Goal: Information Seeking & Learning: Check status

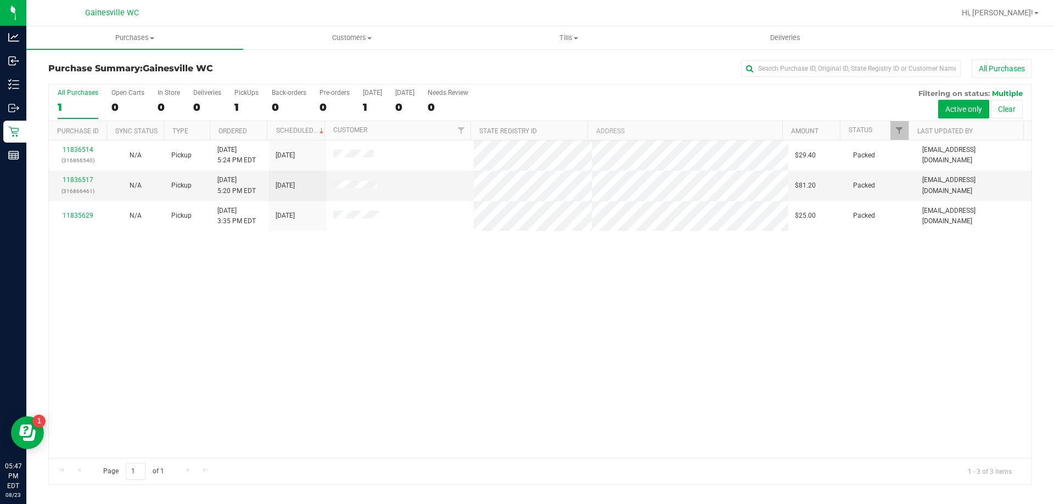
click at [239, 301] on div "11836514 (316866540) N/A Pickup [DATE] 5:24 PM EDT 8/23/2025 $29.40 Packed [EMA…" at bounding box center [540, 299] width 982 height 318
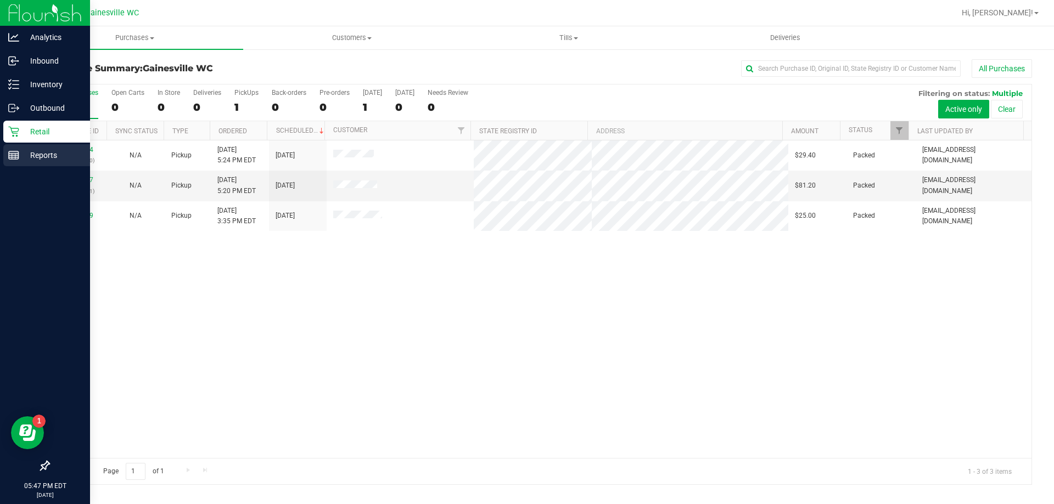
click at [13, 160] on icon at bounding box center [13, 155] width 11 height 11
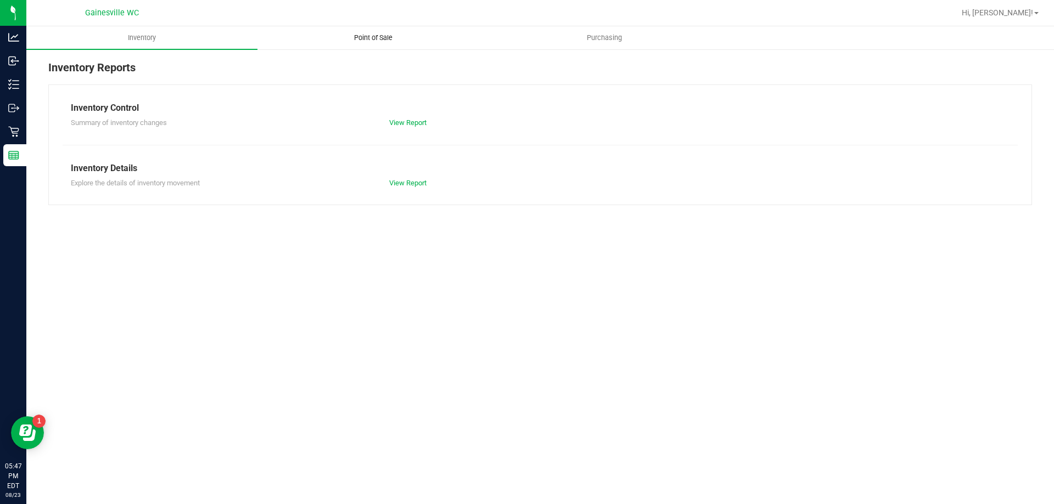
click at [382, 34] on span "Point of Sale" at bounding box center [373, 38] width 68 height 10
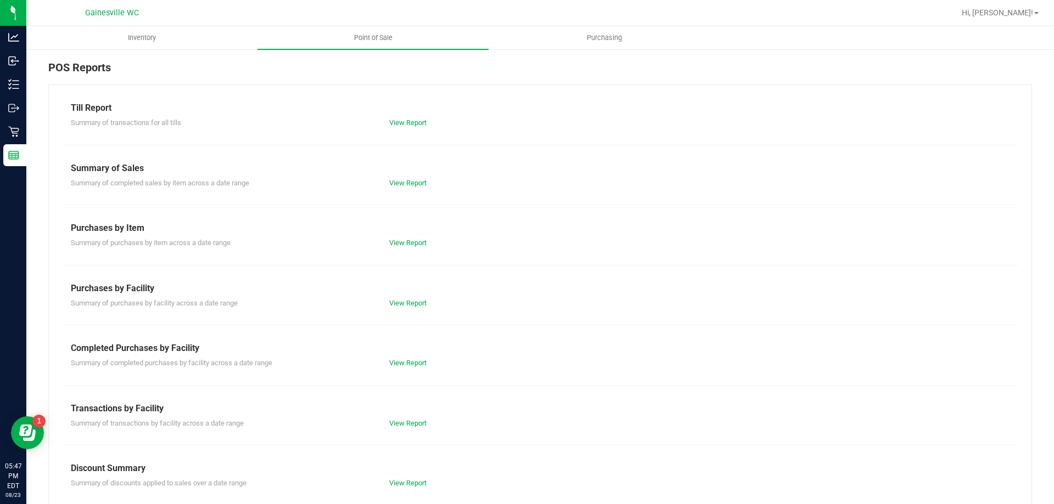
click at [400, 358] on div "View Report" at bounding box center [460, 363] width 159 height 11
click at [401, 364] on link "View Report" at bounding box center [407, 363] width 37 height 8
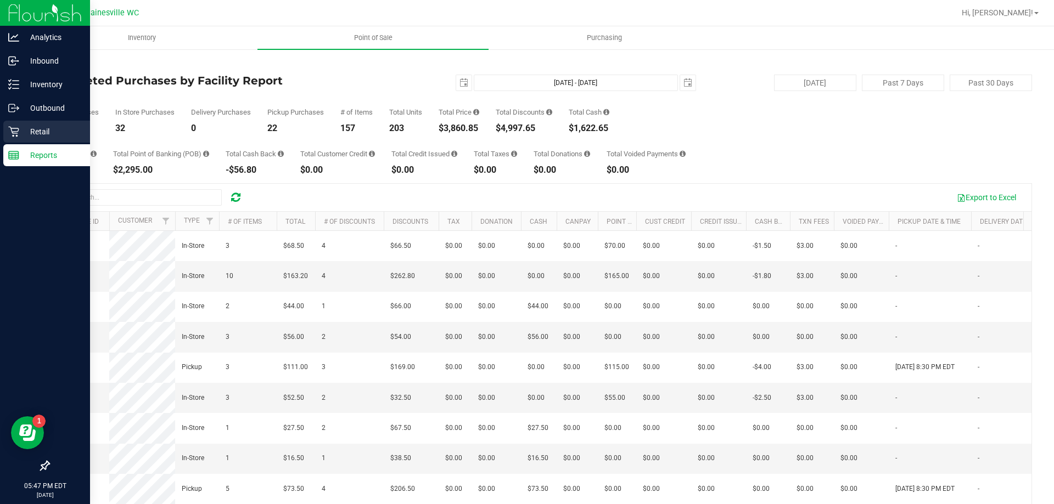
click at [25, 130] on p "Retail" at bounding box center [52, 131] width 66 height 13
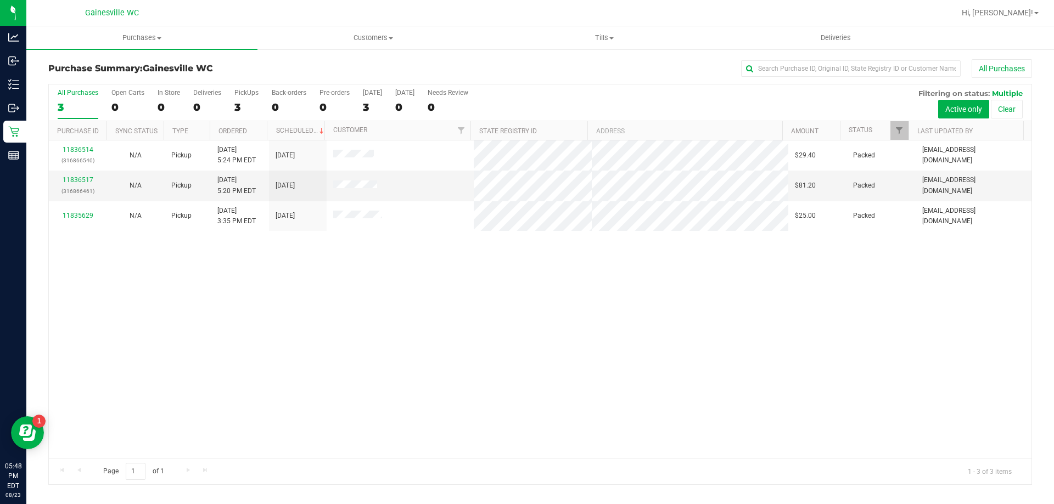
click at [424, 277] on div "11836514 (316866540) N/A Pickup [DATE] 5:24 PM EDT 8/23/2025 $29.40 Packed [EMA…" at bounding box center [540, 299] width 982 height 318
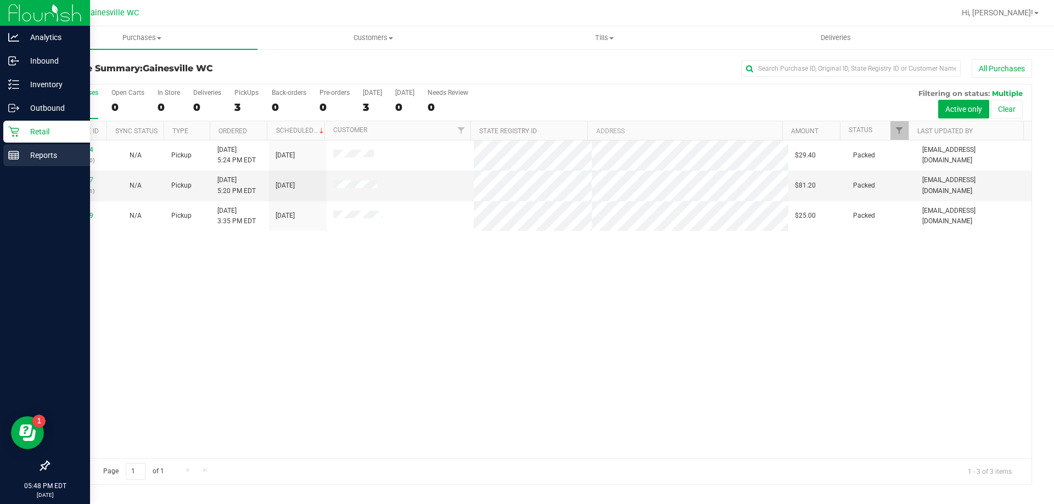
click at [13, 165] on div "Reports" at bounding box center [46, 155] width 87 height 22
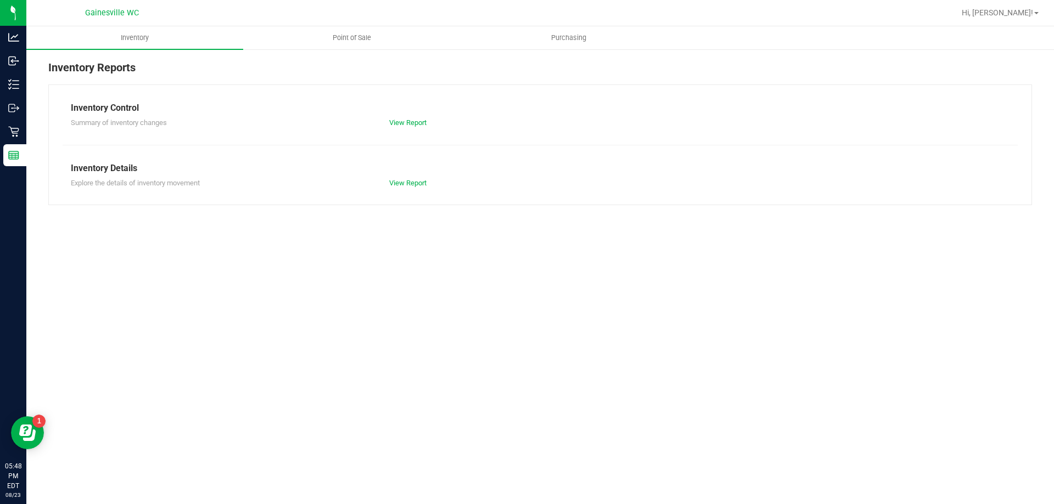
click at [346, 51] on div "Inventory Reports Inventory Control Summary of inventory changes View Report In…" at bounding box center [539, 132] width 1027 height 168
click at [344, 49] on ul "Inventory Point of Sale Purchasing" at bounding box center [553, 38] width 1054 height 24
click at [344, 49] on link "Point of Sale" at bounding box center [351, 37] width 217 height 23
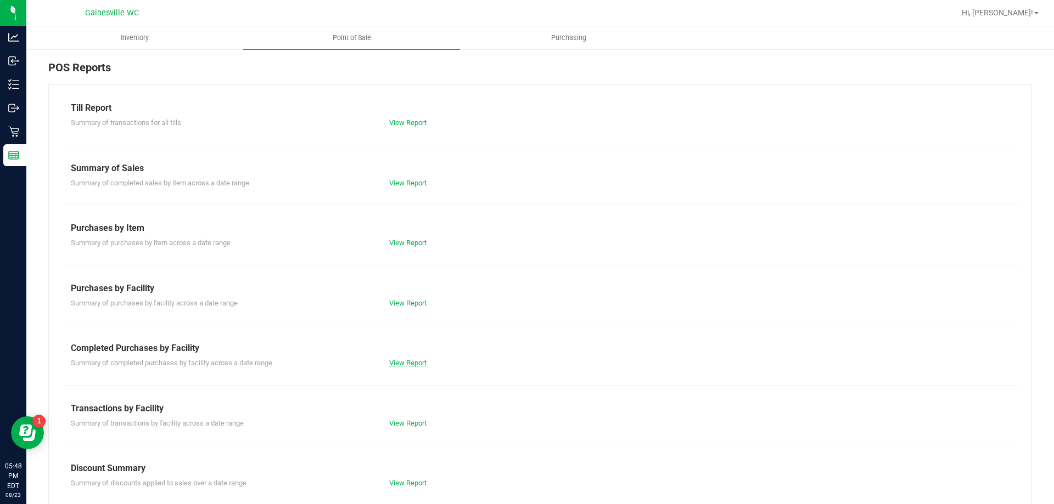
click at [418, 359] on link "View Report" at bounding box center [407, 363] width 37 height 8
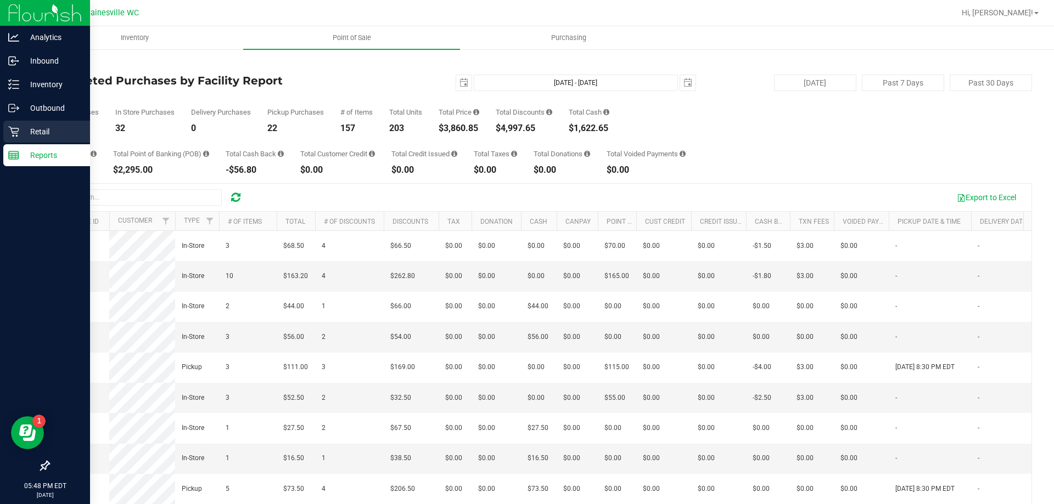
click at [10, 134] on icon at bounding box center [13, 131] width 11 height 11
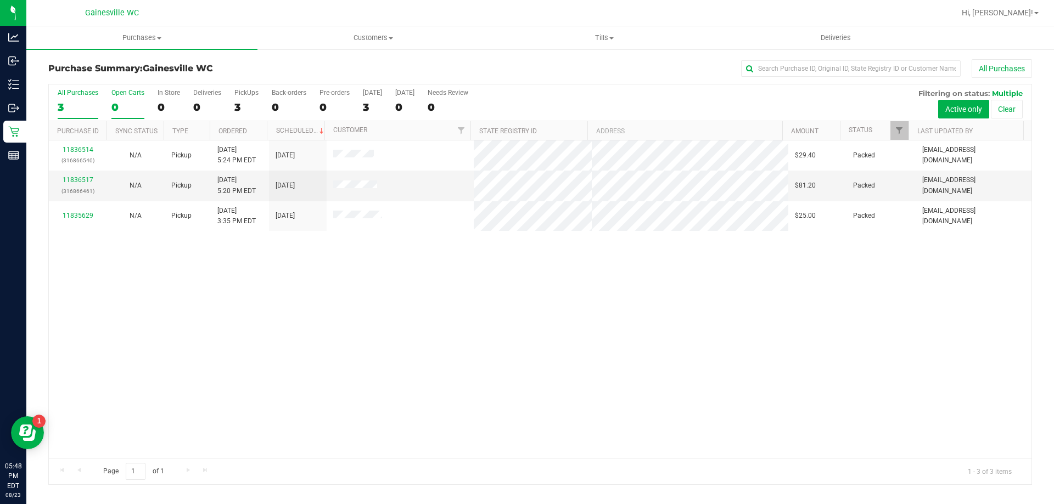
click at [119, 101] on div "0" at bounding box center [127, 107] width 33 height 13
click at [0, 0] on input "Open Carts 0" at bounding box center [0, 0] width 0 height 0
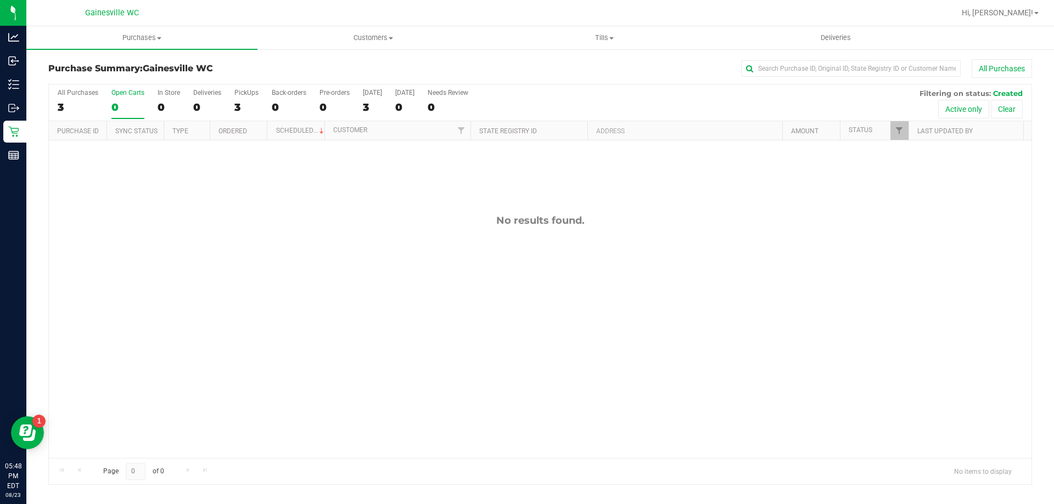
click at [43, 104] on div "All Purchases 3 Open Carts 0 In Store 0 Deliveries 0 PickUps 3 Back-orders 0 Pr…" at bounding box center [540, 284] width 1000 height 402
click at [65, 104] on div "3" at bounding box center [78, 107] width 41 height 13
click at [0, 0] on input "All Purchases 3" at bounding box center [0, 0] width 0 height 0
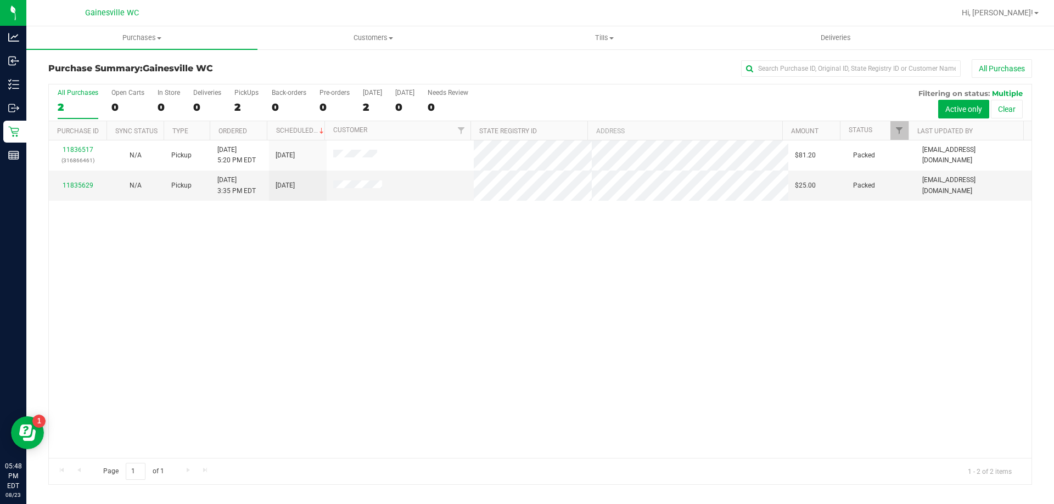
click at [173, 248] on div "11836517 (316866461) N/A Pickup [DATE] 5:20 PM EDT 8/23/2025 $81.20 Packed [EMA…" at bounding box center [540, 299] width 982 height 318
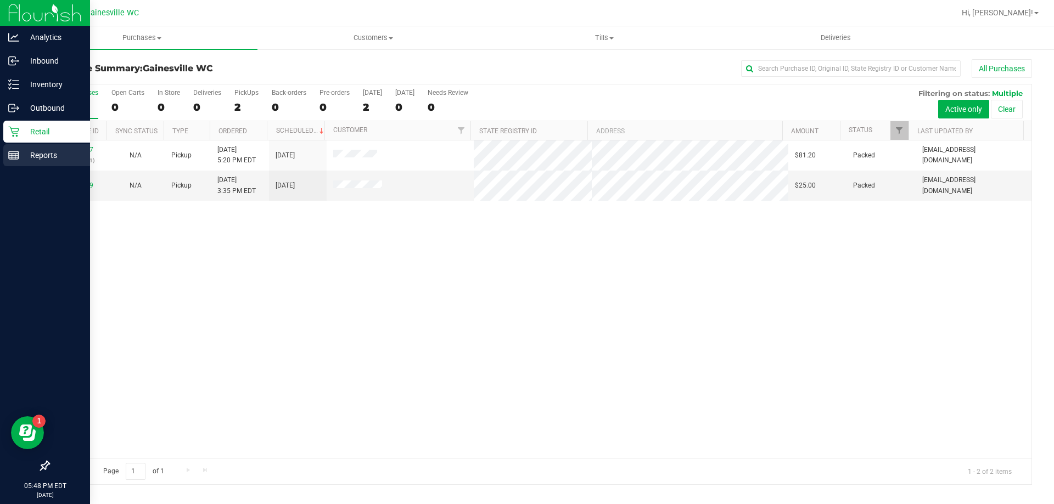
click at [1, 159] on link "Reports" at bounding box center [45, 156] width 90 height 24
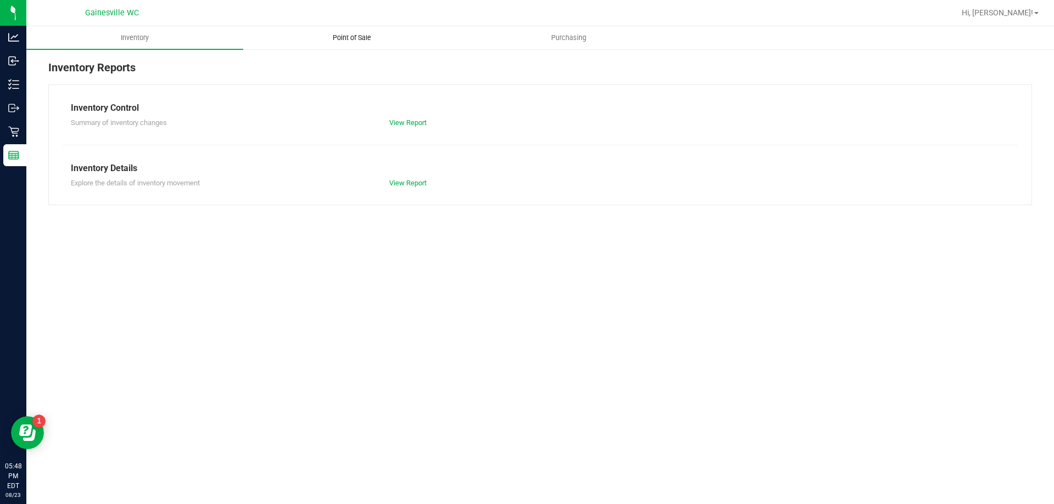
click at [355, 40] on span "Point of Sale" at bounding box center [352, 38] width 68 height 10
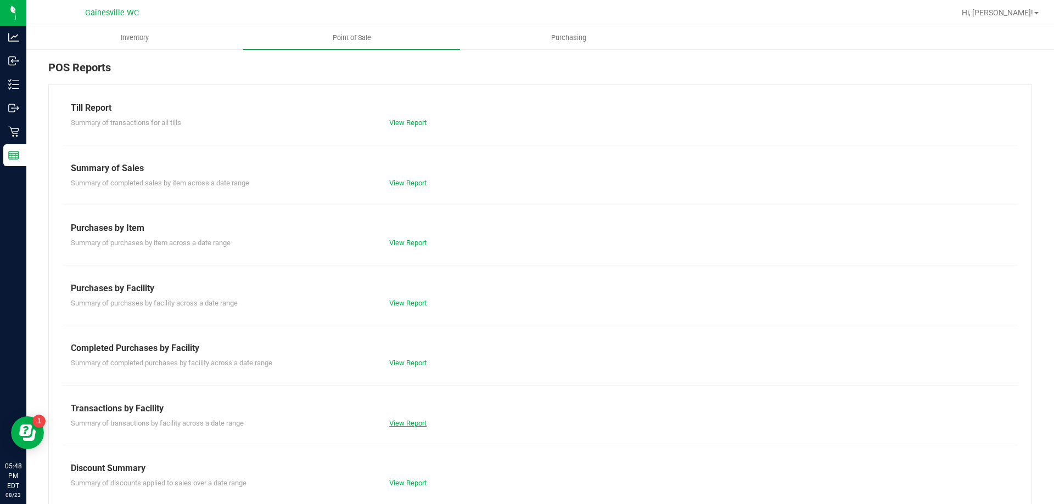
click at [404, 421] on link "View Report" at bounding box center [407, 423] width 37 height 8
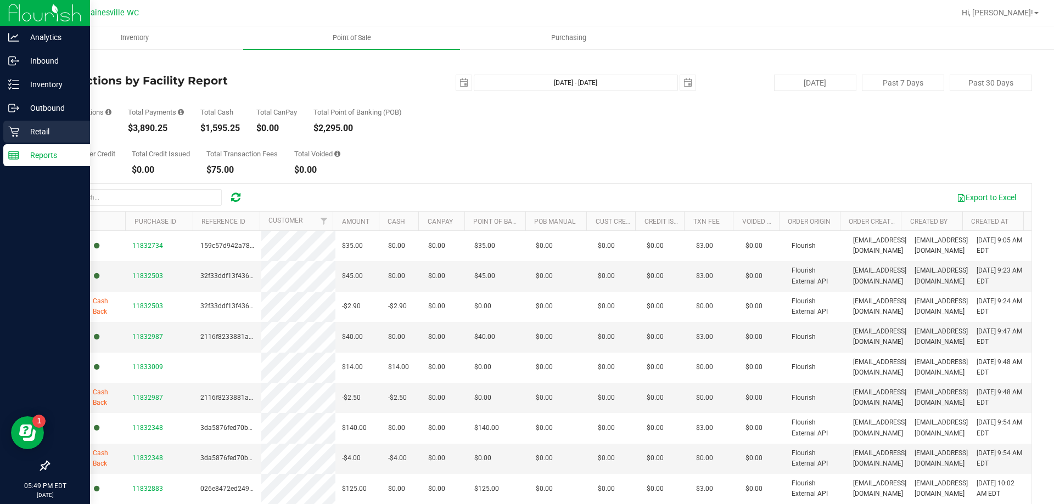
click at [18, 133] on icon at bounding box center [13, 131] width 11 height 11
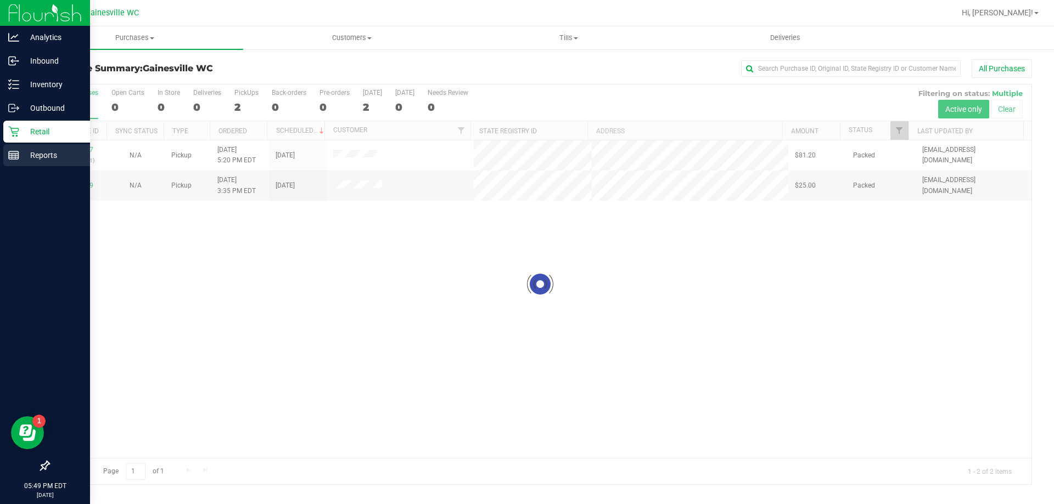
click at [77, 158] on p "Reports" at bounding box center [52, 155] width 66 height 13
click at [1, 149] on link "Reports" at bounding box center [45, 156] width 90 height 24
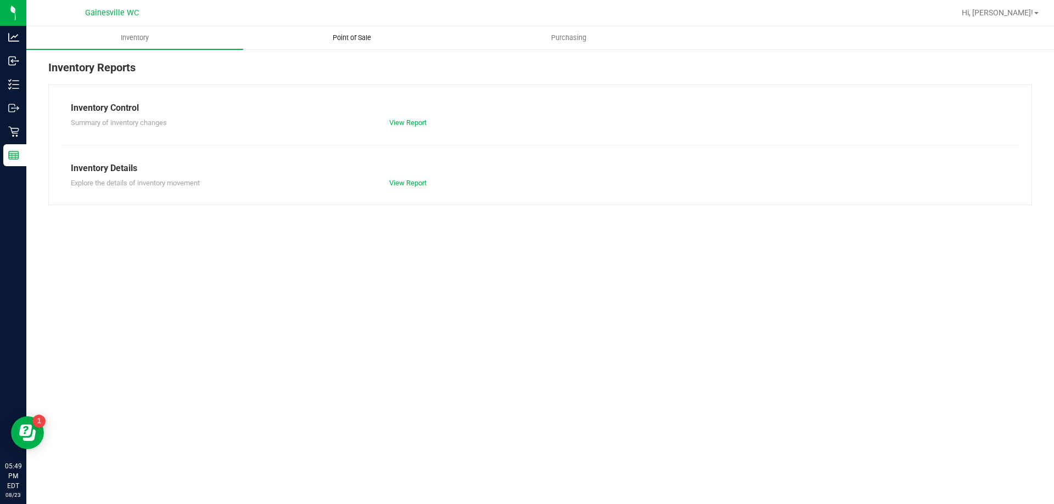
click at [368, 35] on span "Point of Sale" at bounding box center [352, 38] width 68 height 10
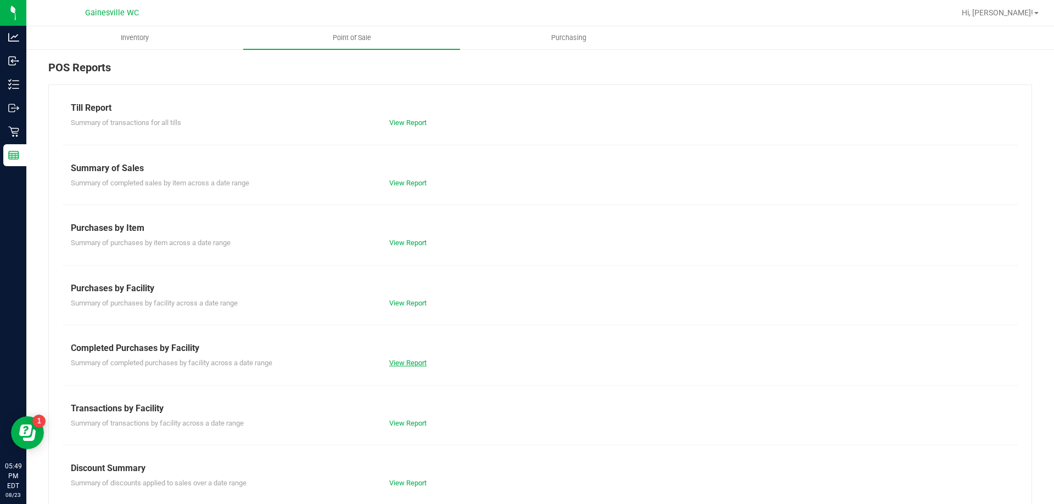
click at [406, 365] on link "View Report" at bounding box center [407, 363] width 37 height 8
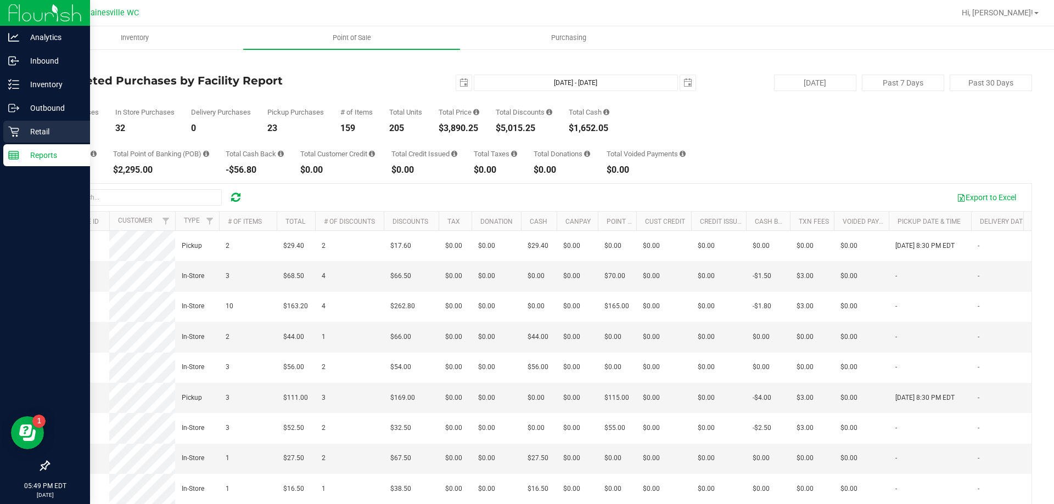
click at [19, 135] on p "Retail" at bounding box center [52, 131] width 66 height 13
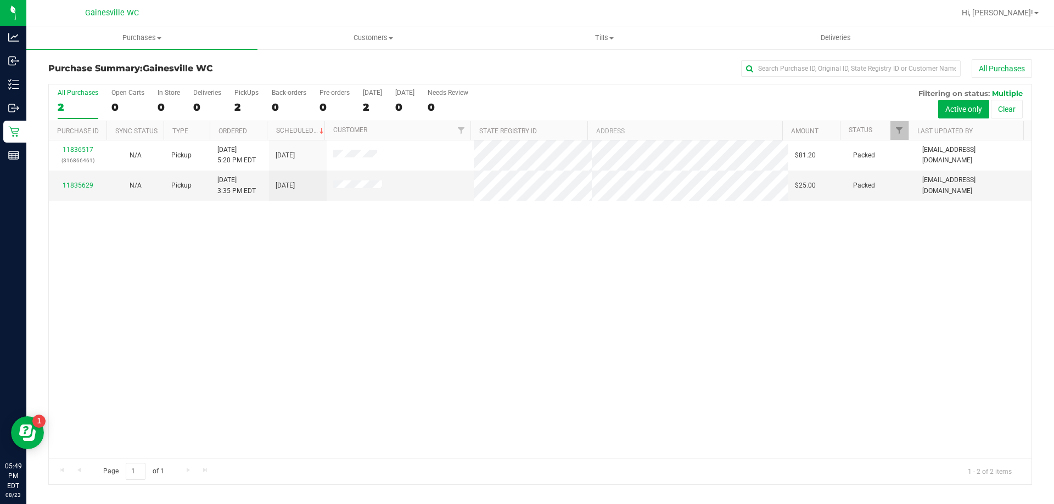
click at [299, 293] on div "11836517 (316866461) N/A Pickup [DATE] 5:20 PM EDT 8/23/2025 $81.20 Packed [EMA…" at bounding box center [540, 299] width 982 height 318
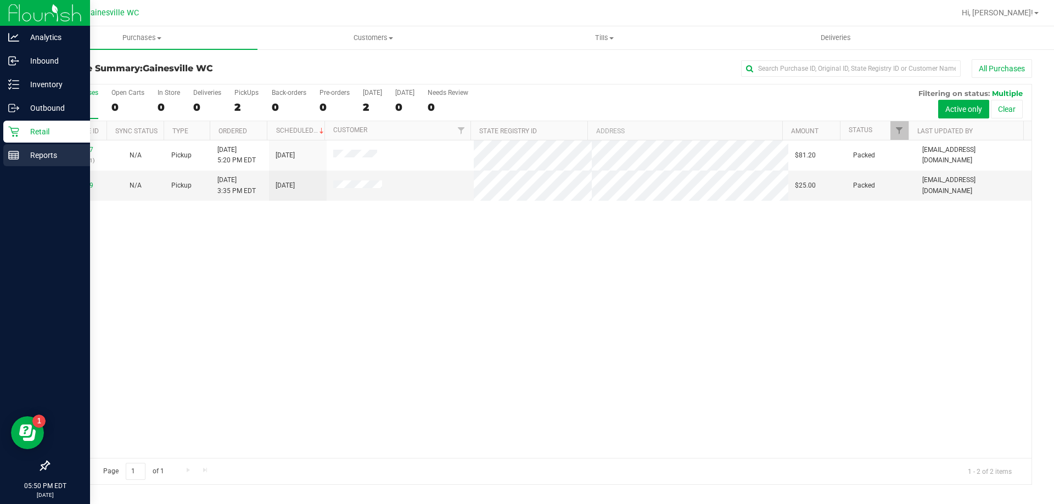
click at [22, 165] on div "Reports" at bounding box center [46, 155] width 87 height 22
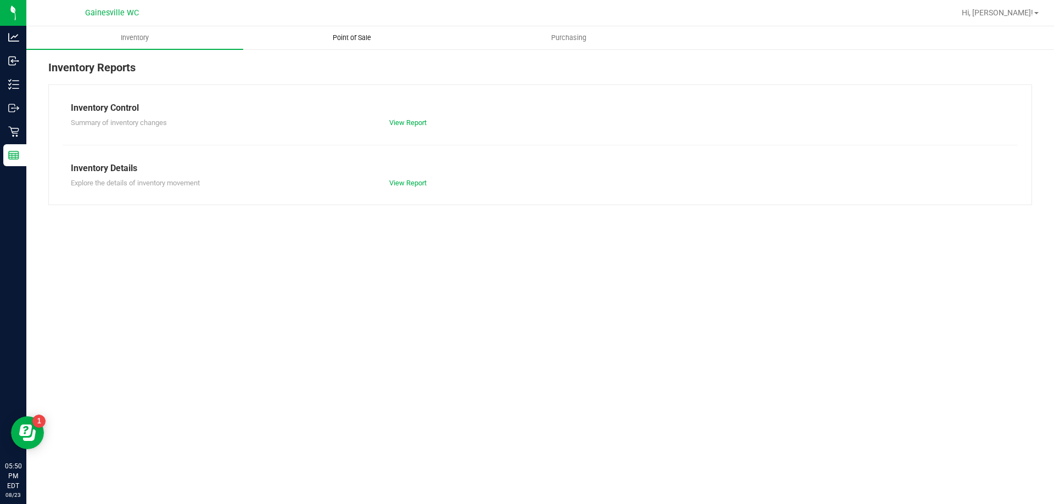
click at [347, 42] on span "Point of Sale" at bounding box center [352, 38] width 68 height 10
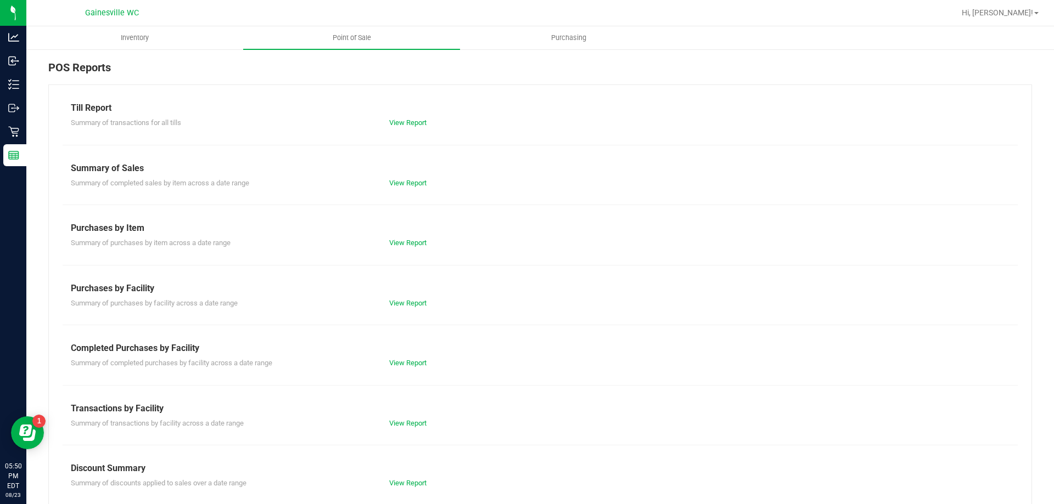
click at [397, 358] on div "View Report" at bounding box center [460, 363] width 159 height 11
click at [396, 361] on link "View Report" at bounding box center [407, 363] width 37 height 8
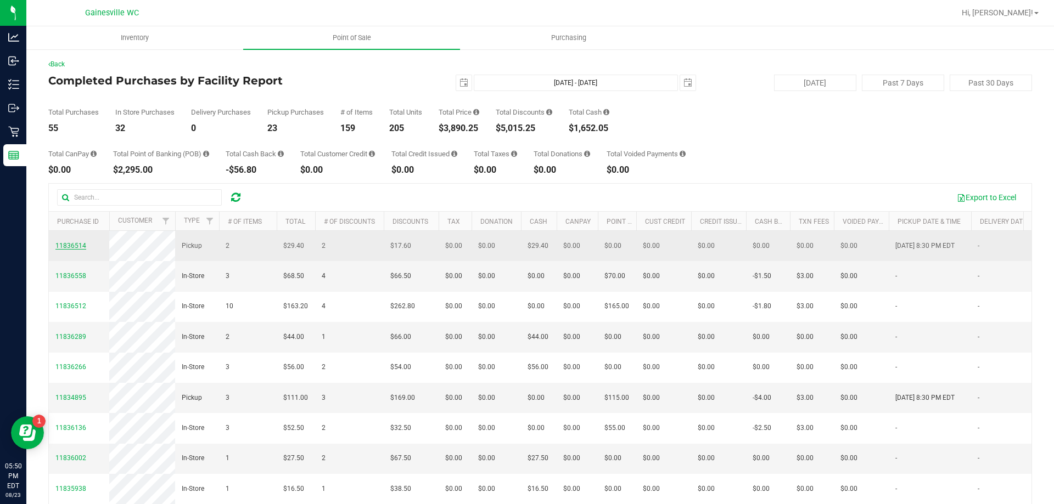
click at [77, 245] on span "11836514" at bounding box center [70, 246] width 31 height 8
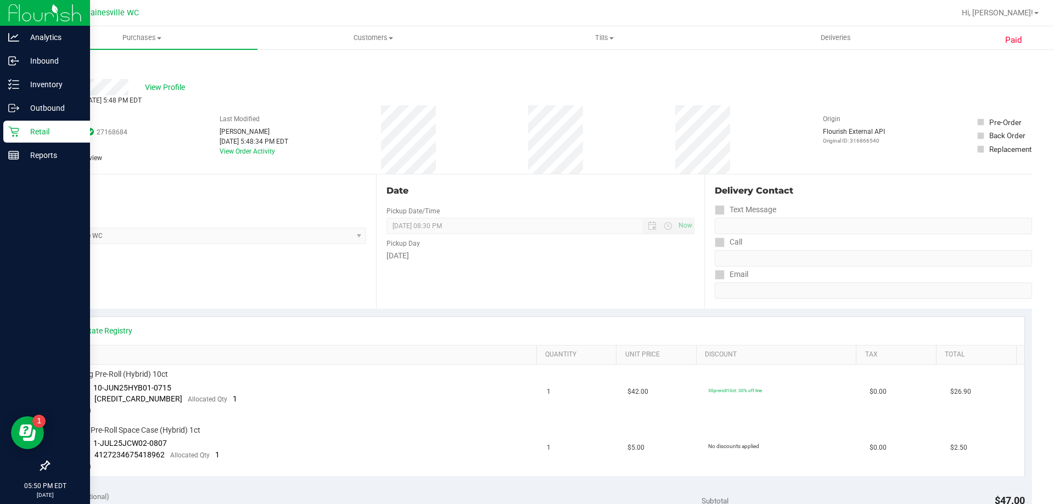
click at [8, 132] on div "Retail" at bounding box center [46, 132] width 87 height 22
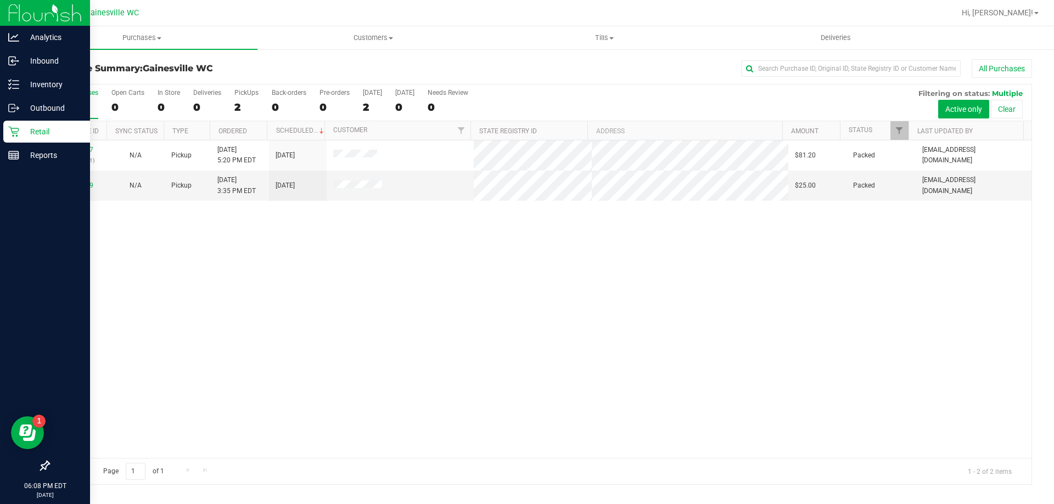
click at [12, 137] on icon at bounding box center [13, 131] width 11 height 11
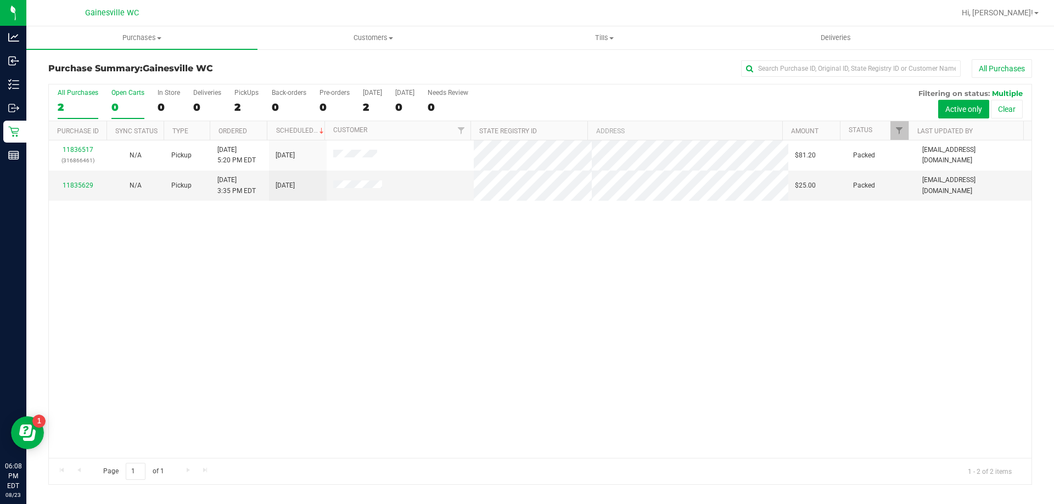
click at [127, 102] on div "0" at bounding box center [127, 107] width 33 height 13
click at [0, 0] on input "Open Carts 0" at bounding box center [0, 0] width 0 height 0
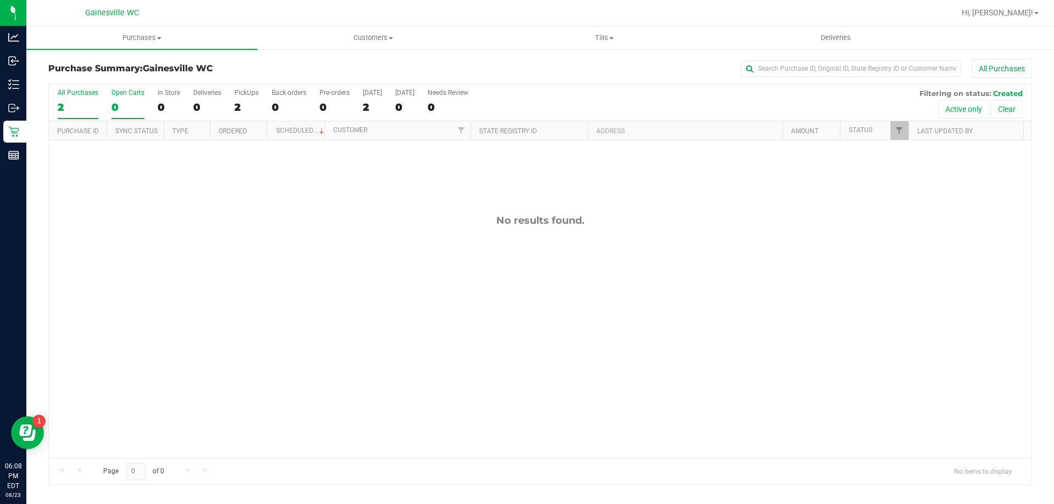
click at [83, 103] on div "2" at bounding box center [78, 107] width 41 height 13
click at [0, 0] on input "All Purchases 2" at bounding box center [0, 0] width 0 height 0
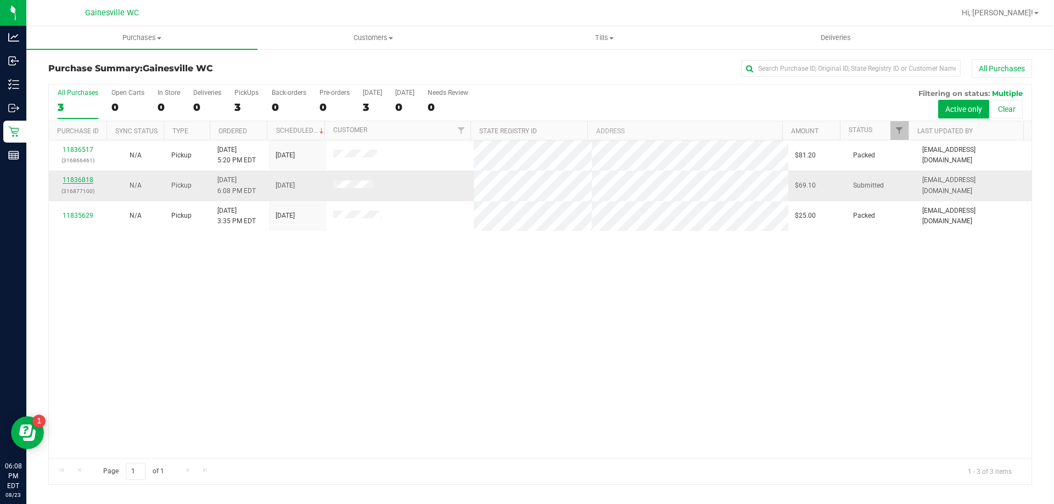
click at [89, 179] on link "11836818" at bounding box center [78, 180] width 31 height 8
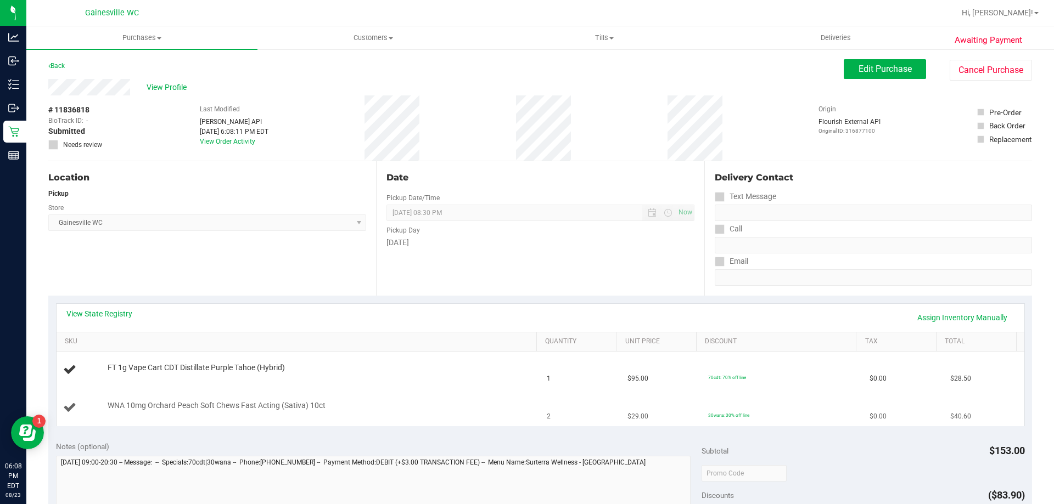
drag, startPoint x: 339, startPoint y: 412, endPoint x: 356, endPoint y: 417, distance: 17.7
click at [356, 417] on td "WNA 10mg Orchard Peach Soft Chews Fast Acting (Sativa) 10ct" at bounding box center [299, 408] width 484 height 37
drag, startPoint x: 235, startPoint y: 408, endPoint x: 338, endPoint y: 408, distance: 102.6
click at [337, 408] on div "WNA 10mg Orchard Peach Soft Chews Fast Acting (Sativa) 10ct" at bounding box center [316, 406] width 429 height 11
click at [338, 408] on div "WNA 10mg Orchard Peach Soft Chews Fast Acting (Sativa) 10ct" at bounding box center [316, 406] width 429 height 11
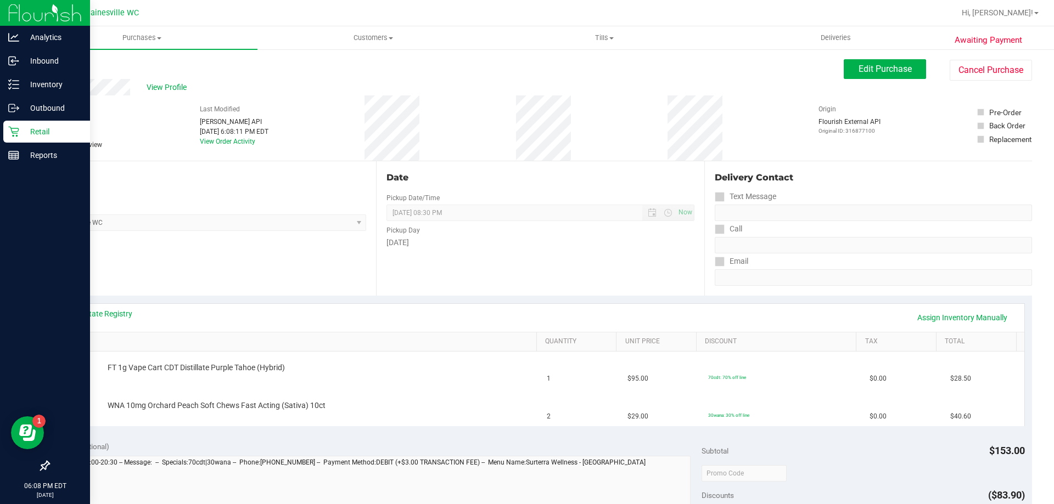
click at [24, 137] on p "Retail" at bounding box center [52, 131] width 66 height 13
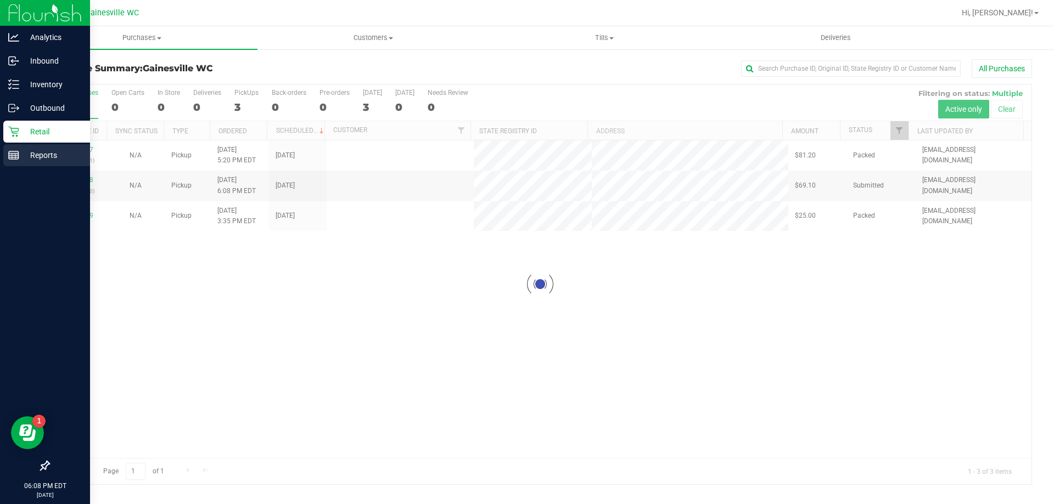
click at [0, 158] on link "Reports" at bounding box center [45, 156] width 90 height 24
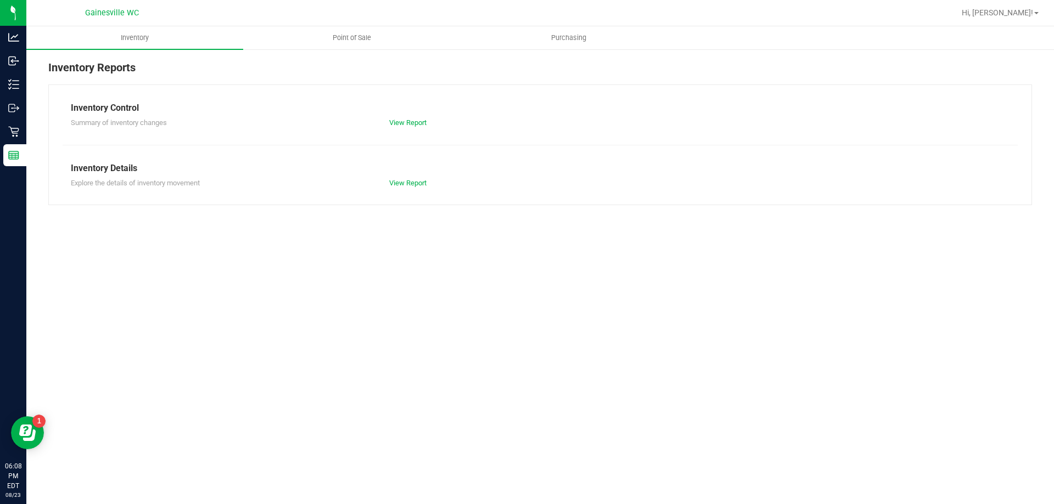
click at [344, 54] on div "Inventory Reports Inventory Control Summary of inventory changes View Report In…" at bounding box center [539, 132] width 1027 height 168
click at [347, 46] on uib-tab-heading "Point of Sale" at bounding box center [352, 38] width 216 height 22
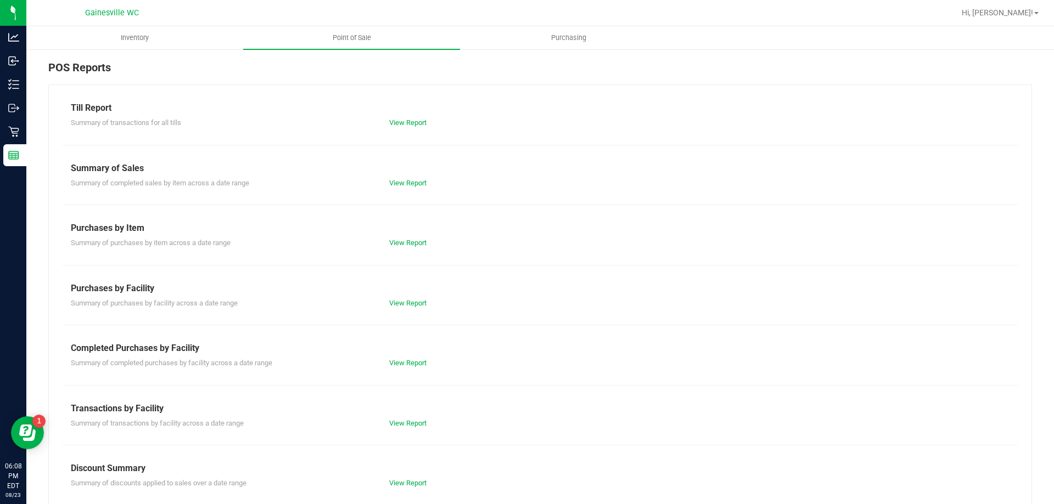
click at [415, 369] on div "Till Report Summary of transactions for all tills View Report Summary of Sales …" at bounding box center [539, 325] width 983 height 481
click at [422, 362] on link "View Report" at bounding box center [407, 363] width 37 height 8
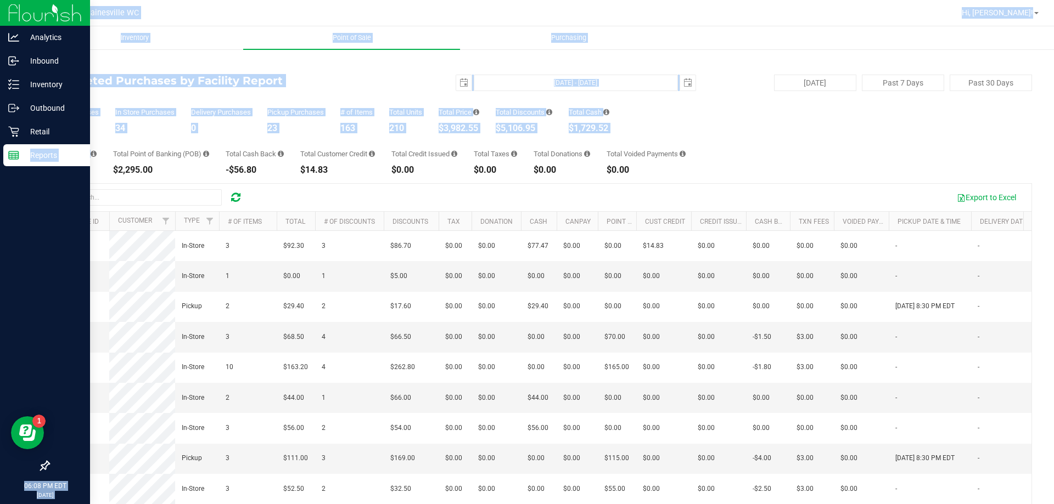
drag, startPoint x: 24, startPoint y: 152, endPoint x: 32, endPoint y: 149, distance: 9.4
click at [31, 149] on div "Analytics Inbound Inventory Outbound Retail Reports 06:08 PM EDT [DATE] 08/23 G…" at bounding box center [527, 252] width 1054 height 504
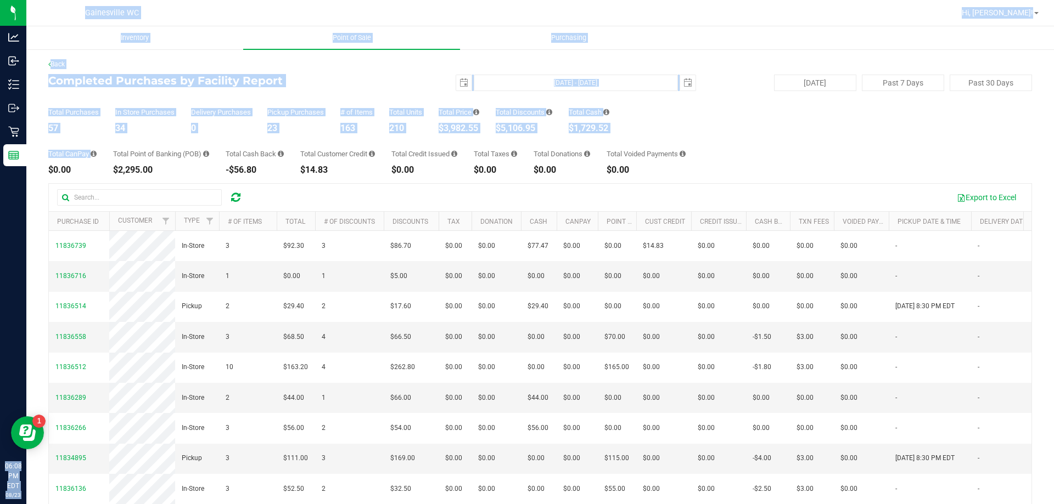
click at [217, 123] on div "Delivery Purchases 0" at bounding box center [221, 121] width 60 height 24
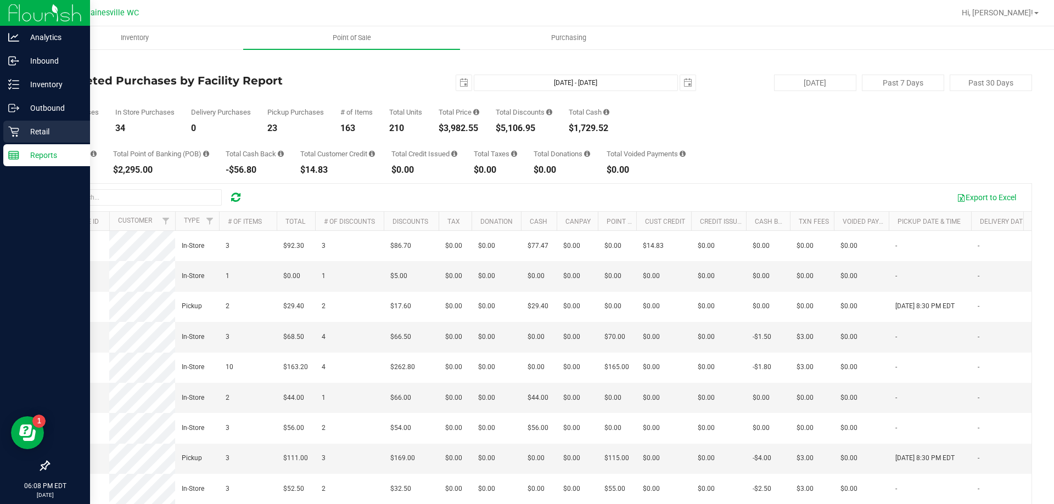
click at [16, 129] on icon at bounding box center [13, 131] width 11 height 11
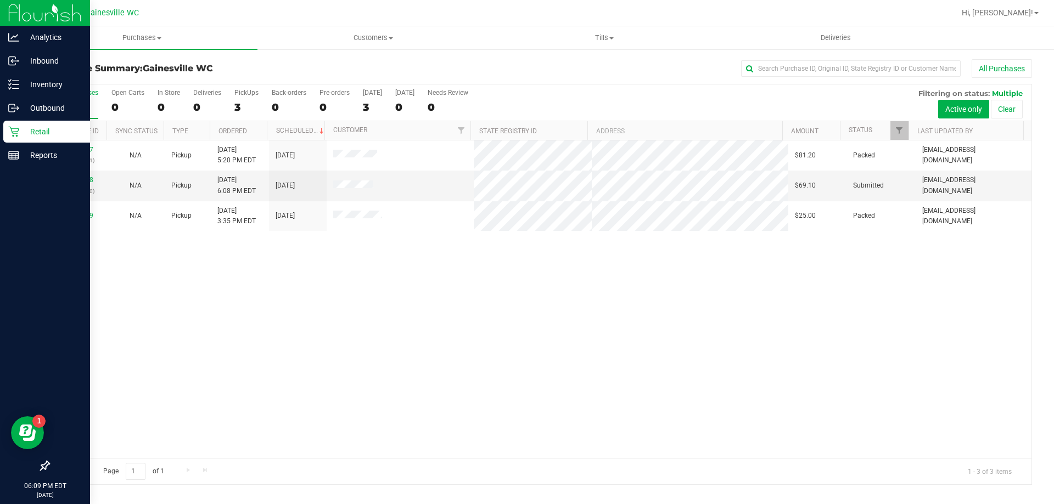
click at [25, 131] on p "Retail" at bounding box center [52, 131] width 66 height 13
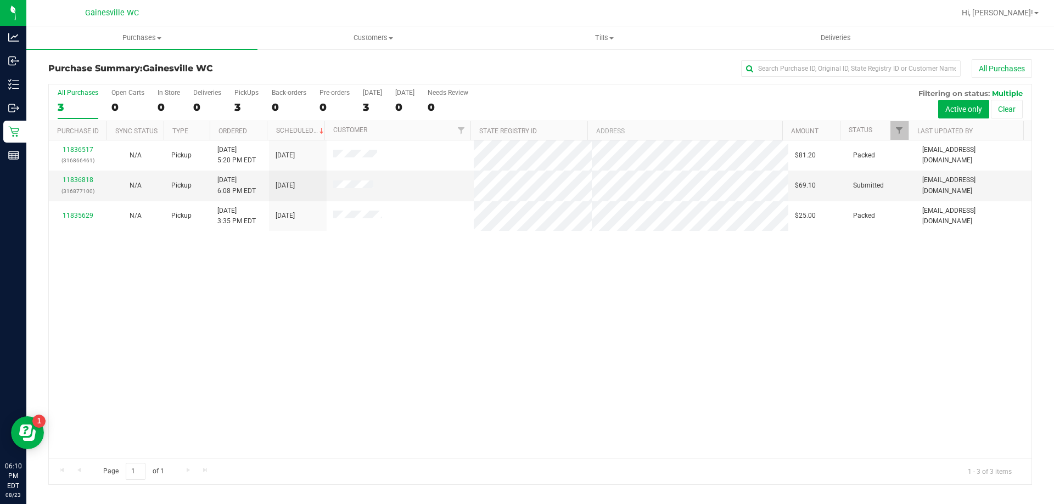
click at [323, 288] on div "11836517 (316866461) N/A Pickup [DATE] 5:20 PM EDT 8/23/2025 $81.20 Packed [EMA…" at bounding box center [540, 299] width 982 height 318
click at [322, 326] on div "11836517 (316866461) N/A Pickup [DATE] 5:20 PM EDT 8/23/2025 $81.20 Packed [EMA…" at bounding box center [540, 299] width 982 height 318
click at [118, 106] on div "0" at bounding box center [127, 107] width 33 height 13
click at [0, 0] on input "Open Carts 0" at bounding box center [0, 0] width 0 height 0
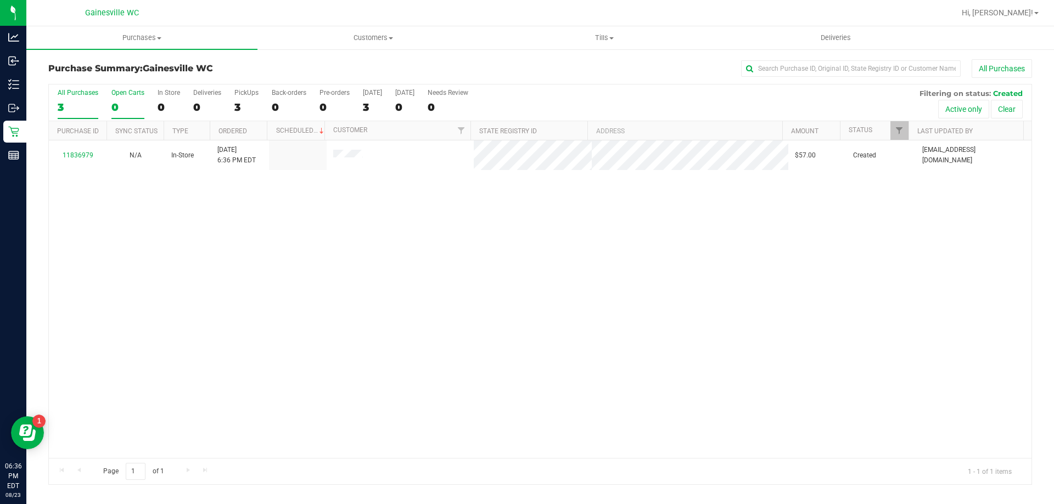
click at [78, 106] on div "3" at bounding box center [78, 107] width 41 height 13
click at [0, 0] on input "All Purchases 3" at bounding box center [0, 0] width 0 height 0
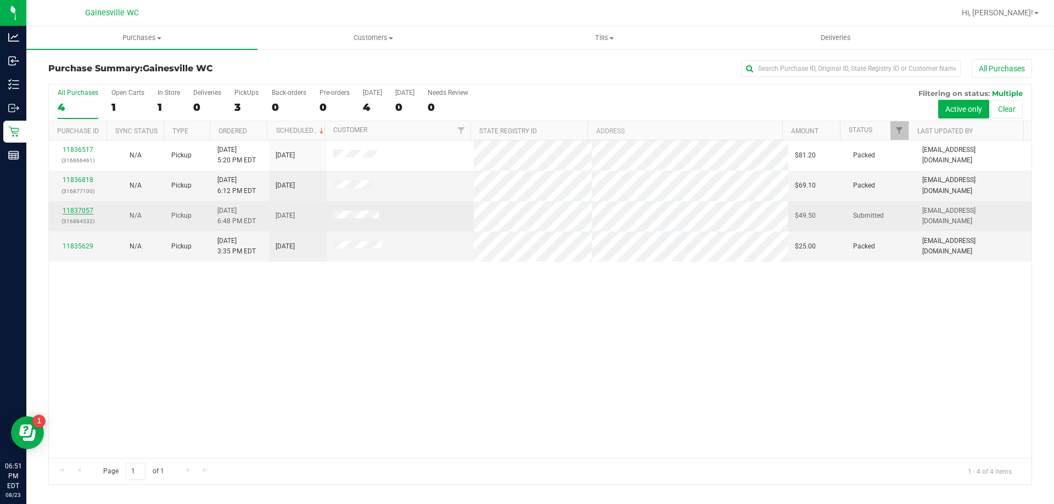
click at [92, 211] on link "11837057" at bounding box center [78, 211] width 31 height 8
